Goal: Task Accomplishment & Management: Manage account settings

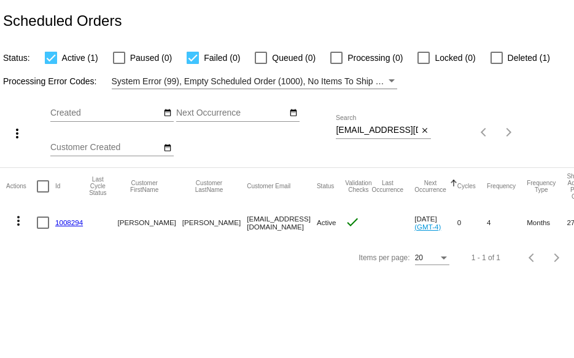
drag, startPoint x: 335, startPoint y: 131, endPoint x: 378, endPoint y: 137, distance: 43.4
click at [378, 137] on div "more_vert Aug Jan Feb Mar [DATE]" at bounding box center [287, 128] width 574 height 78
click at [356, 127] on input "csweeney536@gmail.com" at bounding box center [377, 130] width 82 height 10
drag, startPoint x: 337, startPoint y: 129, endPoint x: 464, endPoint y: 137, distance: 127.4
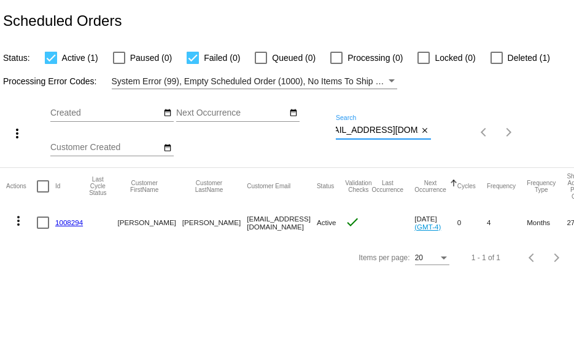
click at [454, 147] on div "more_vert Aug Jan Feb Mar [DATE]" at bounding box center [287, 128] width 574 height 78
paste input "rosierose22@live"
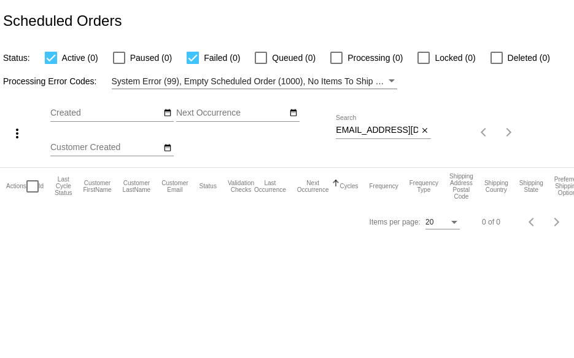
scroll to position [0, 0]
click at [335, 129] on div "Aug Jan Feb Mar Apr Su Mo" at bounding box center [193, 132] width 286 height 69
drag, startPoint x: 337, startPoint y: 128, endPoint x: 440, endPoint y: 143, distance: 104.2
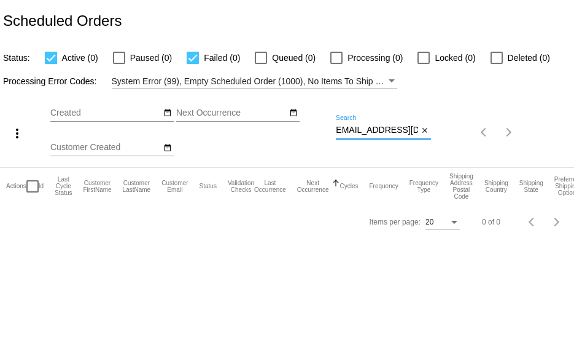
click at [440, 143] on div "more_vert Aug Jan Feb Mar [DATE]" at bounding box center [287, 128] width 574 height 78
paste input "j-karp@comcast.net"
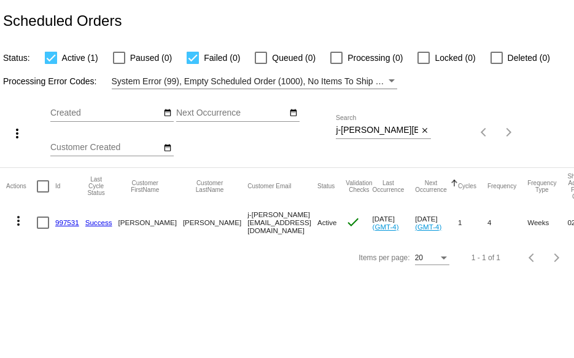
drag, startPoint x: 335, startPoint y: 131, endPoint x: 363, endPoint y: 131, distance: 27.7
click at [363, 131] on div "more_vert Aug Jan Feb Mar [DATE]" at bounding box center [287, 128] width 574 height 78
drag, startPoint x: 337, startPoint y: 128, endPoint x: 420, endPoint y: 122, distance: 83.2
click at [428, 133] on div "j-karp@comcast.net Search close" at bounding box center [383, 127] width 95 height 24
paste input "Patricia Masters"
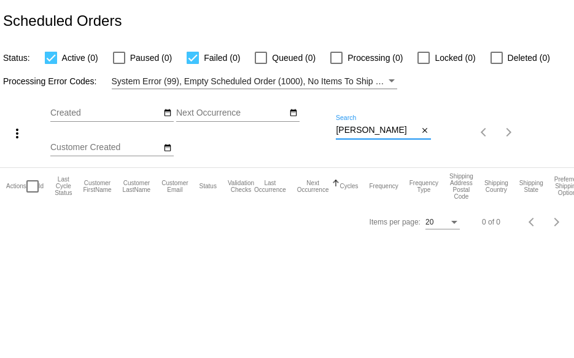
drag, startPoint x: 402, startPoint y: 133, endPoint x: 306, endPoint y: 115, distance: 97.6
click at [299, 134] on div "more_vert Aug Jan Feb Mar [DATE]" at bounding box center [287, 128] width 574 height 78
paste input "psmasters@mac.com"
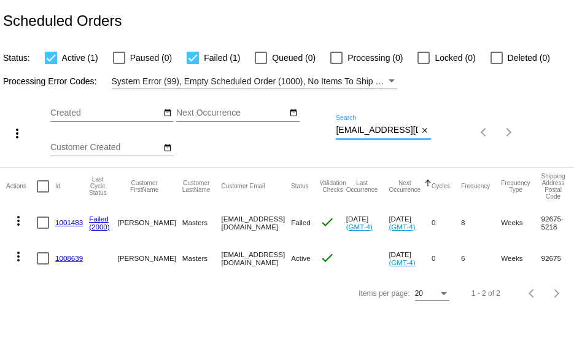
type input "psmasters@mac.com"
click at [17, 221] on mat-icon "more_vert" at bounding box center [18, 220] width 15 height 15
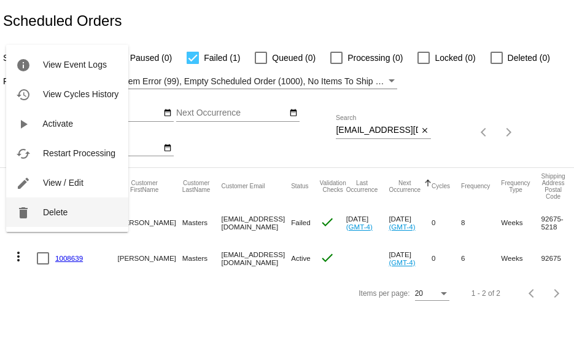
click at [23, 217] on mat-icon "delete" at bounding box center [23, 212] width 15 height 15
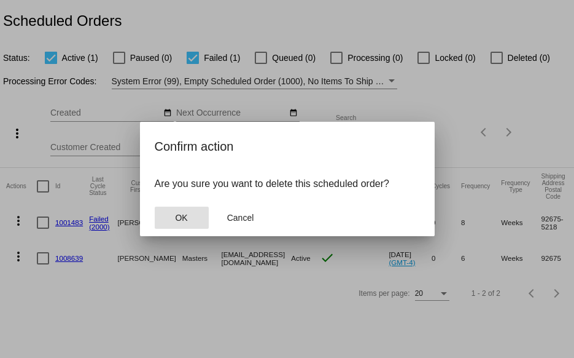
click at [165, 223] on button "OK" at bounding box center [182, 217] width 54 height 22
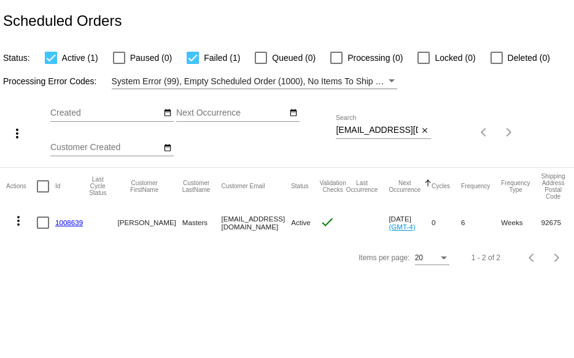
click at [61, 221] on link "1008639" at bounding box center [69, 222] width 28 height 8
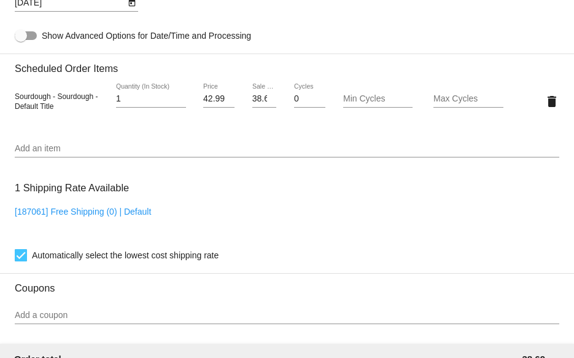
scroll to position [737, 0]
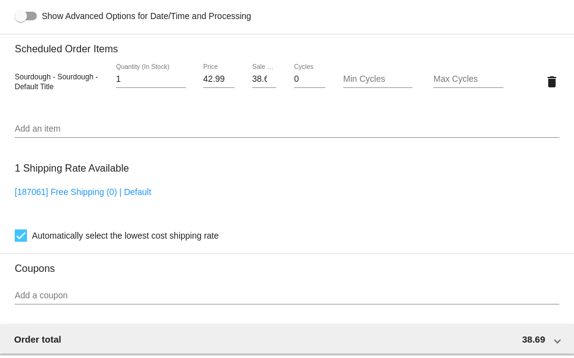
click at [23, 137] on div "Add an item" at bounding box center [287, 126] width 545 height 24
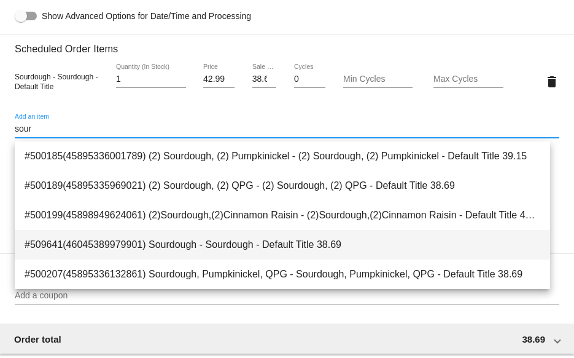
type input "sour"
click at [130, 238] on span "#509641(46045389979901) Sourdough - Sourdough - Default Title 38.69" at bounding box center [283, 244] width 516 height 29
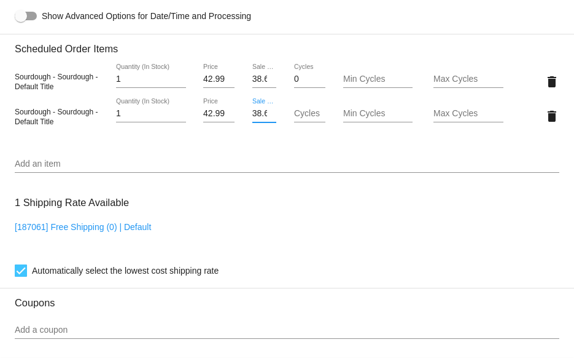
scroll to position [0, 7]
drag, startPoint x: 249, startPoint y: 118, endPoint x: 272, endPoint y: 118, distance: 22.1
click at [272, 118] on input "38.69" at bounding box center [264, 114] width 25 height 10
type input "37.04"
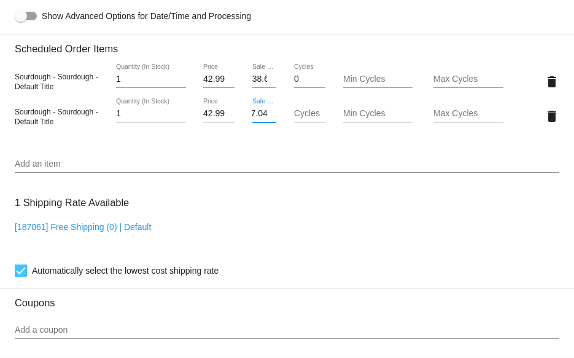
scroll to position [0, 0]
click at [539, 82] on mat-card "Customer 6141180: Patricia Masters psmasters@mac.com Customer Shipping Enter Sh…" at bounding box center [287, 74] width 574 height 1273
click at [546, 79] on mat-icon "delete" at bounding box center [552, 81] width 15 height 15
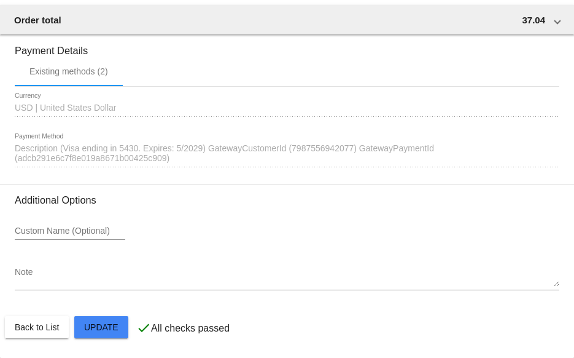
scroll to position [1059, 0]
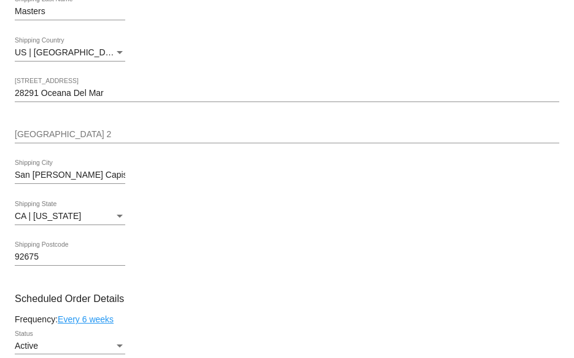
scroll to position [322, 0]
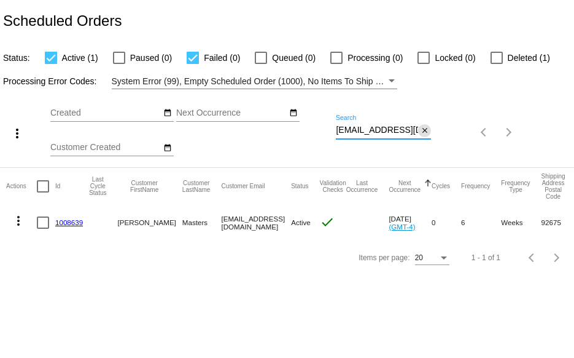
drag, startPoint x: 336, startPoint y: 129, endPoint x: 423, endPoint y: 129, distance: 86.6
click at [423, 129] on div "psmasters@mac.com Search close" at bounding box center [383, 127] width 95 height 24
paste input "delbertblount@gmail"
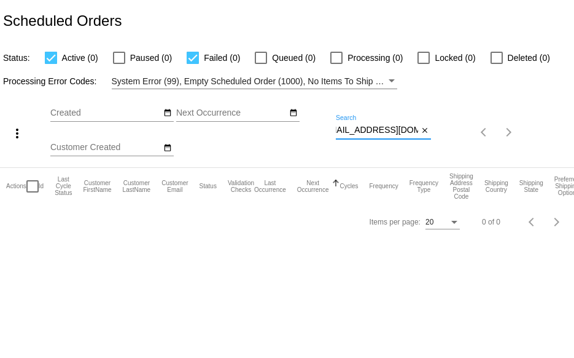
type input "delbertblount@gmail.com"
drag, startPoint x: 336, startPoint y: 130, endPoint x: 420, endPoint y: 132, distance: 83.6
click at [415, 132] on input "delbertblount@gmail.com" at bounding box center [377, 130] width 82 height 10
click at [425, 131] on mat-icon "close" at bounding box center [425, 131] width 9 height 10
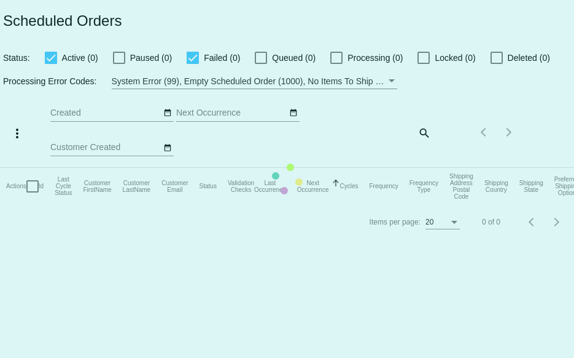
click at [376, 127] on app-dashboard-scheduled-orders "Scheduled Orders Status: Active (0) Paused (0) Failed (0) Queued (0) Processing…" at bounding box center [287, 119] width 574 height 239
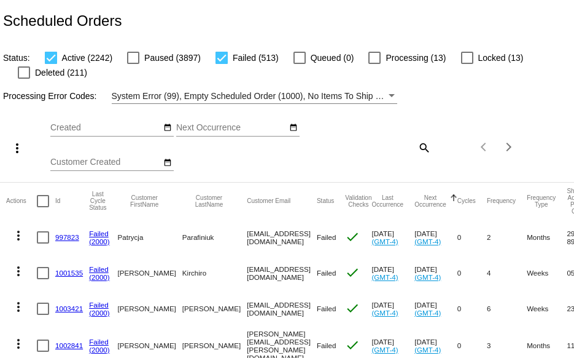
click at [417, 147] on mat-icon "search" at bounding box center [424, 147] width 15 height 19
click at [378, 146] on input "Search" at bounding box center [383, 145] width 95 height 10
paste input "rita_blouny@yahoo.com"
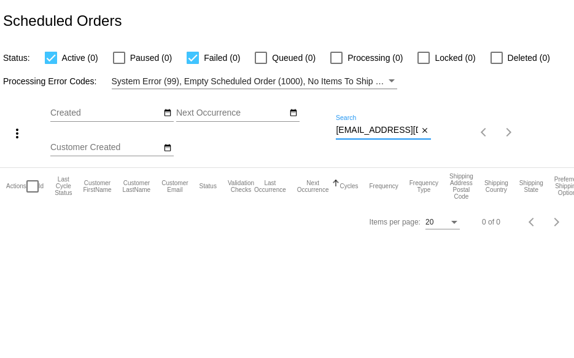
scroll to position [0, 10]
drag, startPoint x: 337, startPoint y: 128, endPoint x: 448, endPoint y: 136, distance: 112.1
click at [448, 136] on div "more_vert Aug Jan Feb Mar [DATE]" at bounding box center [287, 128] width 574 height 78
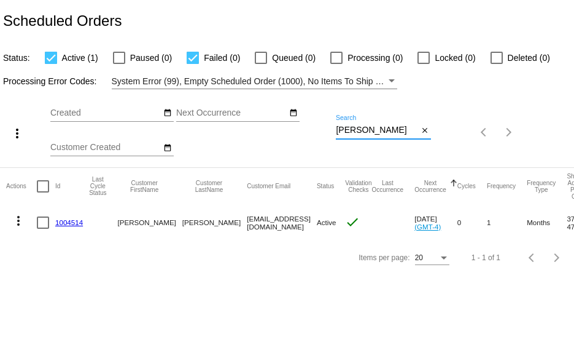
type input "blount"
click at [69, 221] on link "1004514" at bounding box center [69, 222] width 28 height 8
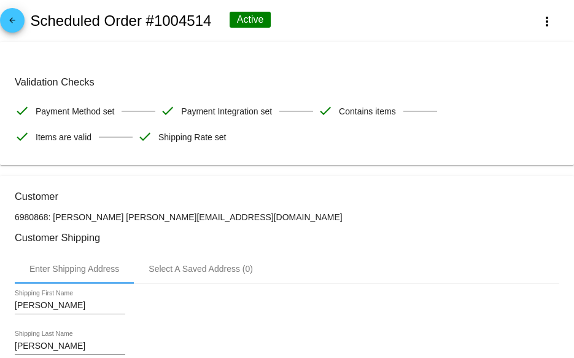
click at [7, 22] on mat-icon "arrow_back" at bounding box center [12, 23] width 15 height 15
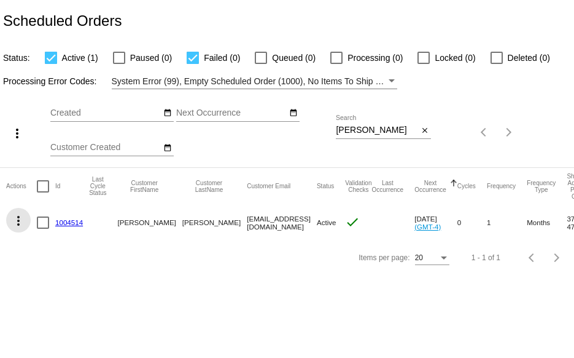
click at [19, 219] on mat-icon "more_vert" at bounding box center [18, 220] width 15 height 15
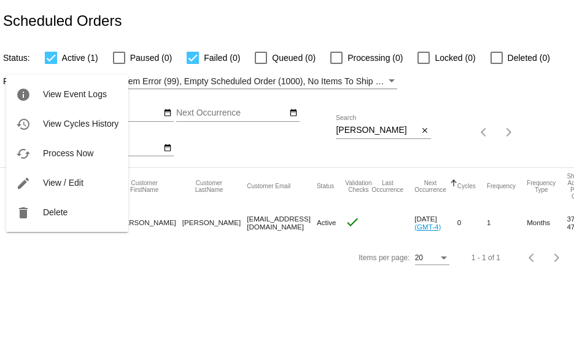
click at [82, 260] on div at bounding box center [287, 179] width 574 height 358
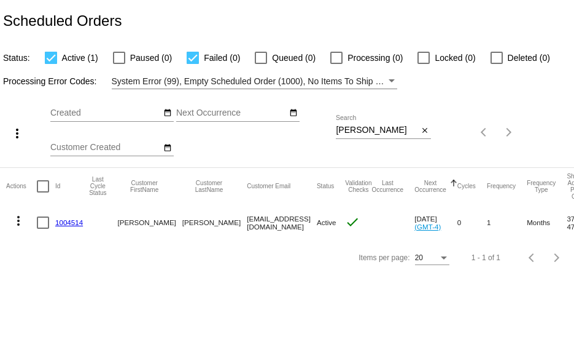
click at [66, 220] on link "1004514" at bounding box center [69, 222] width 28 height 8
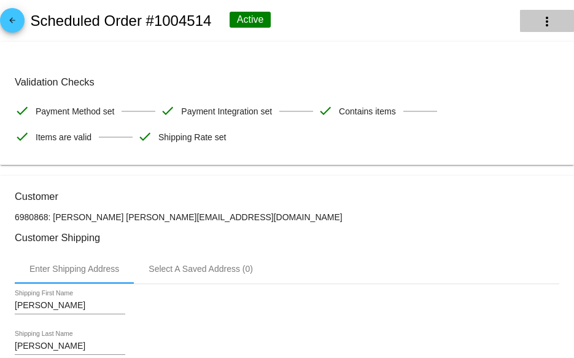
click at [540, 17] on mat-icon "more_vert" at bounding box center [547, 21] width 15 height 15
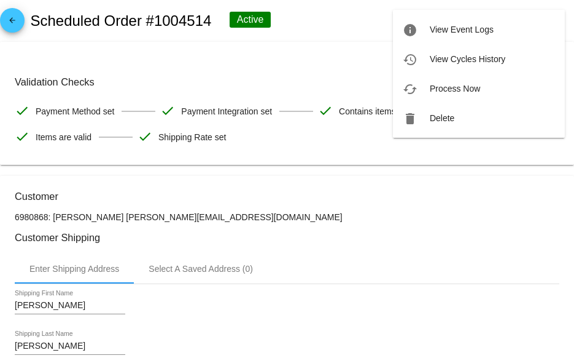
click at [308, 65] on div at bounding box center [287, 179] width 574 height 358
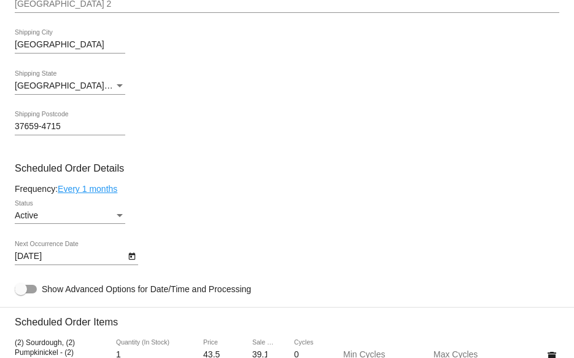
scroll to position [491, 0]
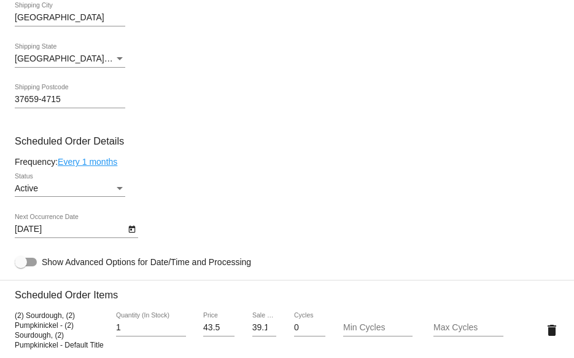
click at [114, 189] on div "Status" at bounding box center [119, 189] width 11 height 10
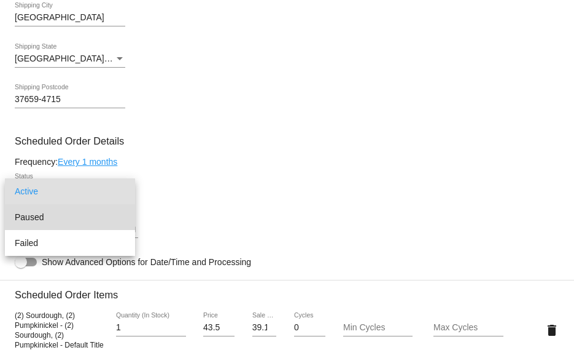
click at [96, 218] on span "Paused" at bounding box center [70, 217] width 111 height 26
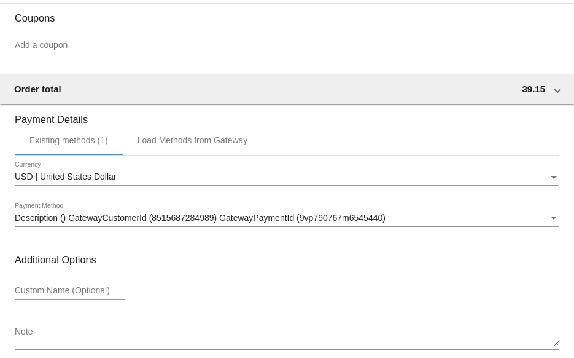
scroll to position [1057, 0]
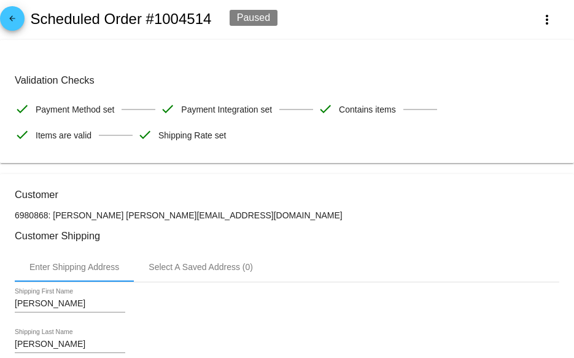
scroll to position [0, 0]
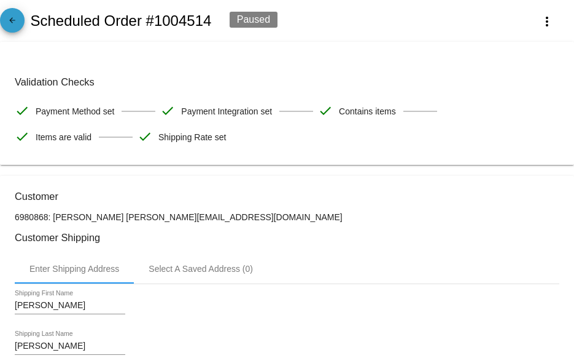
click at [13, 24] on mat-icon "arrow_back" at bounding box center [12, 23] width 15 height 15
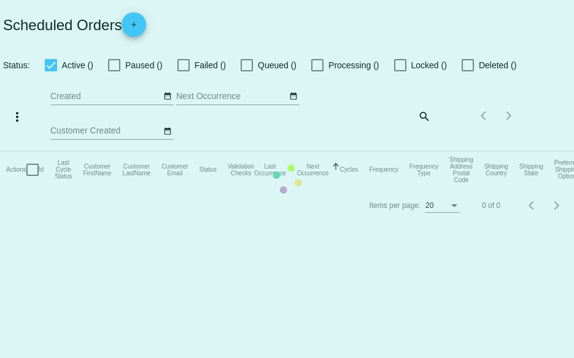
checkbox input "true"
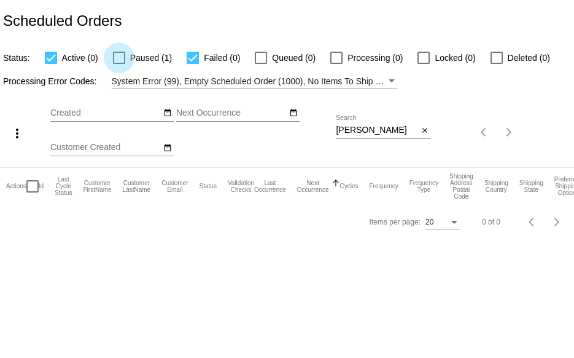
click at [115, 58] on div at bounding box center [119, 58] width 12 height 12
click at [119, 64] on input "Paused (1)" at bounding box center [119, 64] width 1 height 1
checkbox input "true"
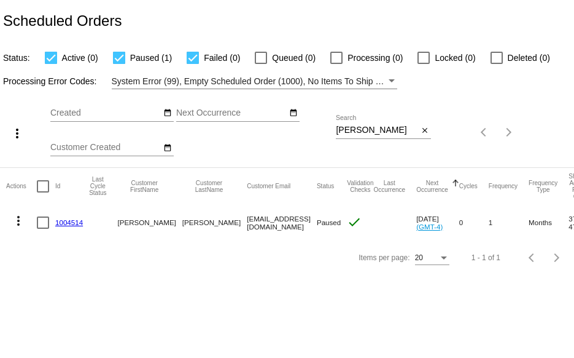
click at [66, 221] on link "1004514" at bounding box center [69, 222] width 28 height 8
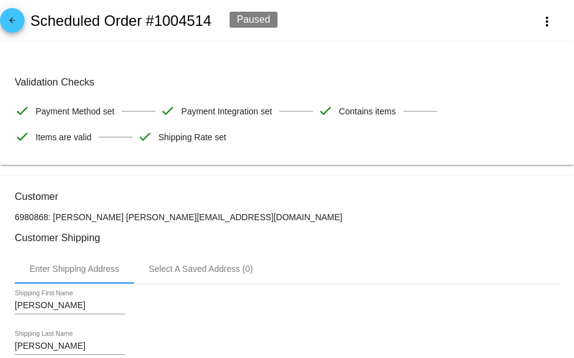
drag, startPoint x: 188, startPoint y: 216, endPoint x: 52, endPoint y: 221, distance: 136.5
click at [52, 221] on p "6980868: Rita Blount rita_blount@yahoo.com" at bounding box center [287, 217] width 545 height 10
copy p "Rita Blount rita_blount@yahoo.com"
click at [5, 22] on mat-icon "arrow_back" at bounding box center [12, 23] width 15 height 15
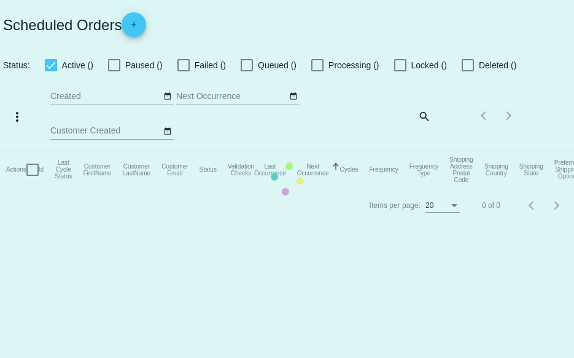
checkbox input "true"
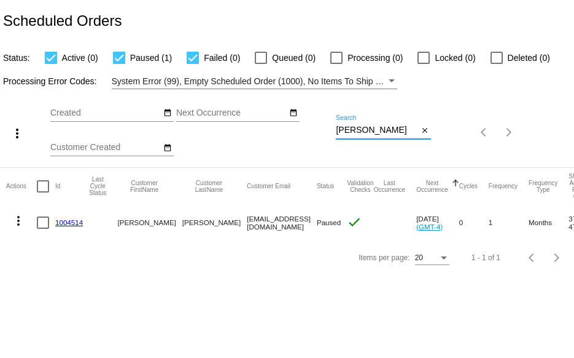
drag, startPoint x: 360, startPoint y: 132, endPoint x: 307, endPoint y: 133, distance: 52.8
click at [307, 133] on div "more_vert Aug Jan Feb Mar [DATE]" at bounding box center [287, 128] width 574 height 78
paste input "realfoodgirl-2@[DOMAIN_NAME]"
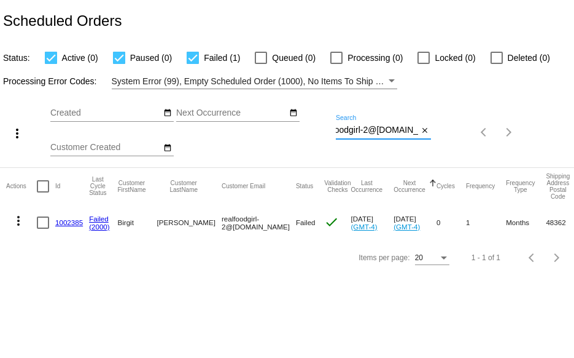
type input "realfoodgirl-2@[DOMAIN_NAME]"
drag, startPoint x: 337, startPoint y: 131, endPoint x: 451, endPoint y: 138, distance: 114.5
click at [451, 138] on div "more_vert Aug Jan Feb Mar [DATE]" at bounding box center [287, 128] width 574 height 78
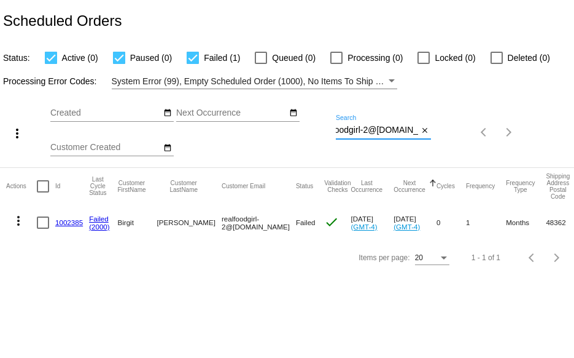
paste input "alison-[EMAIL_ADDRESS][DOMAIN_NAME]"
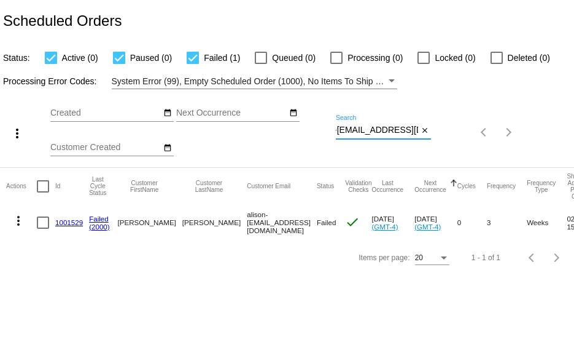
type input "alison-[EMAIL_ADDRESS][DOMAIN_NAME]"
click at [62, 222] on link "1001529" at bounding box center [69, 222] width 28 height 8
